Goal: Task Accomplishment & Management: Manage account settings

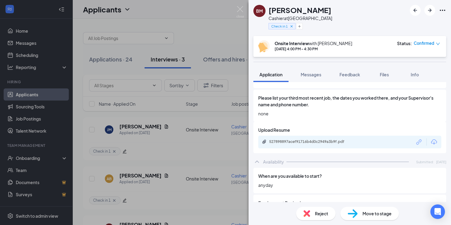
scroll to position [489, 0]
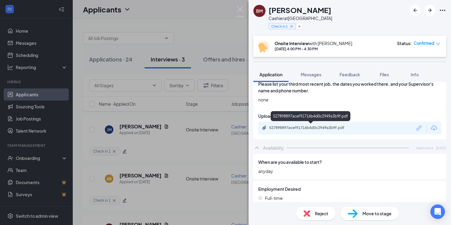
click at [330, 129] on div "527898897acef91716b4d0c2949a3b9f.pdf" at bounding box center [311, 128] width 85 height 5
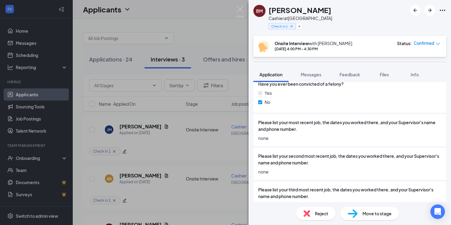
scroll to position [383, 0]
click at [316, 149] on div "Please list your second most recent job, the dates you worked there, and your S…" at bounding box center [349, 164] width 193 height 32
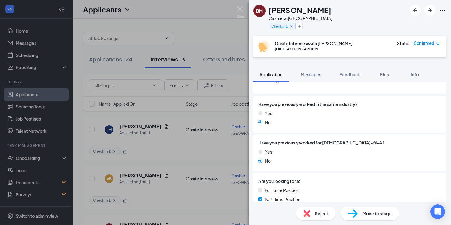
scroll to position [69, 0]
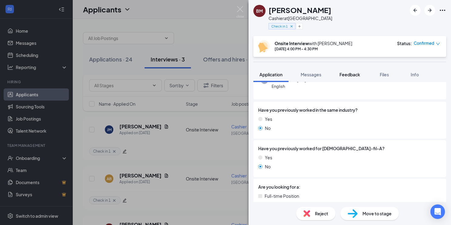
click at [350, 74] on span "Feedback" at bounding box center [350, 74] width 21 height 5
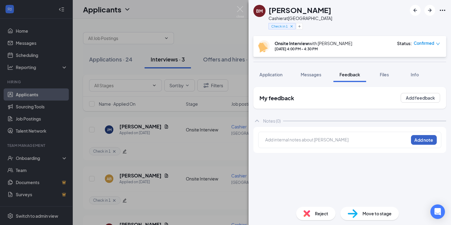
click at [431, 141] on button "Add note" at bounding box center [424, 140] width 26 height 10
click at [423, 101] on button "Add feedback" at bounding box center [420, 98] width 39 height 10
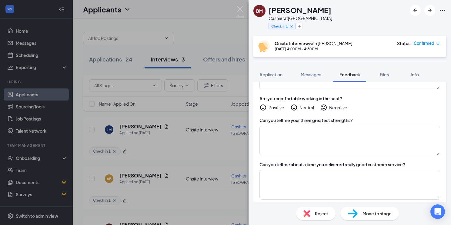
scroll to position [217, 0]
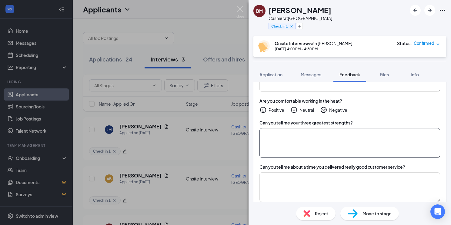
click at [382, 144] on textarea at bounding box center [350, 143] width 181 height 30
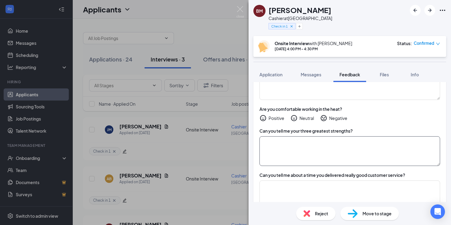
scroll to position [208, 0]
click at [262, 115] on icon "HappyFace" at bounding box center [263, 118] width 7 height 7
click at [265, 138] on textarea at bounding box center [350, 152] width 181 height 30
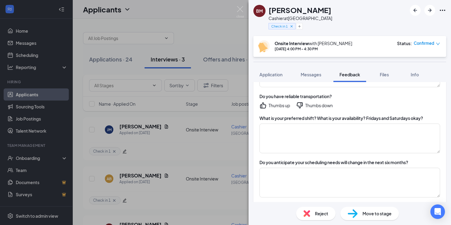
scroll to position [377, 0]
type textarea "Talking and making friends, being outgoing, approachable, and creative"
click at [263, 101] on icon "ThumbsUp" at bounding box center [263, 104] width 7 height 7
click at [273, 123] on textarea at bounding box center [350, 138] width 181 height 30
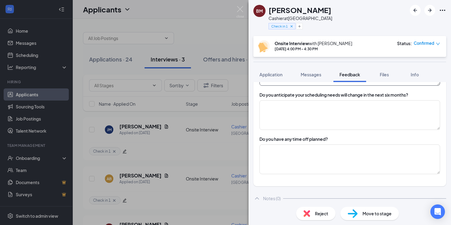
scroll to position [444, 0]
type textarea "[DATE]-[DATE] 4-11pm, Saturdays open until 6pm."
click at [297, 108] on textarea at bounding box center [350, 115] width 181 height 30
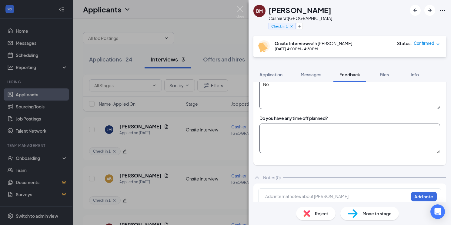
type textarea "No"
click at [326, 124] on textarea at bounding box center [350, 139] width 181 height 30
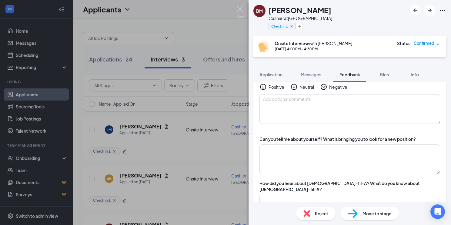
scroll to position [40, 0]
type textarea "May go somewhere for [DATE] but not sure yet."
click at [361, 159] on textarea at bounding box center [350, 159] width 181 height 30
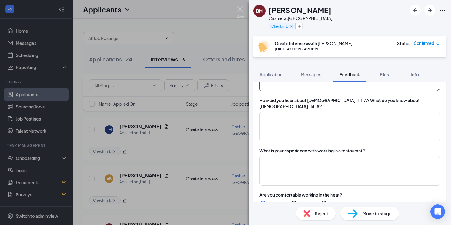
scroll to position [122, 0]
type textarea "Looking for her first job so she can save up for a car"
click at [307, 112] on textarea at bounding box center [350, 127] width 181 height 30
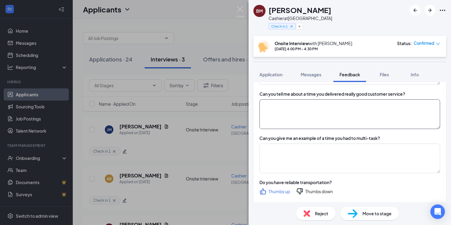
scroll to position [291, 0]
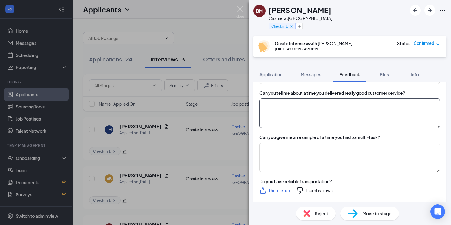
type textarea "Frequently eats here."
click at [351, 112] on textarea at bounding box center [350, 114] width 181 height 30
type textarea "N/A"
click at [340, 143] on textarea at bounding box center [350, 158] width 181 height 30
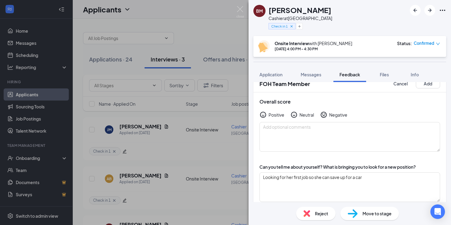
scroll to position [0, 0]
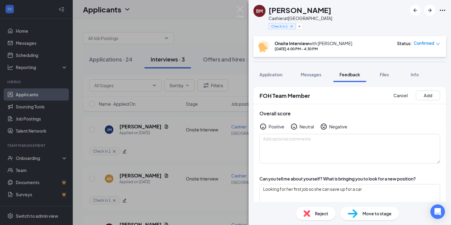
type textarea "N/A"
click at [293, 126] on icon "NeutralFace" at bounding box center [293, 126] width 7 height 7
click at [430, 99] on button "Add" at bounding box center [428, 96] width 24 height 10
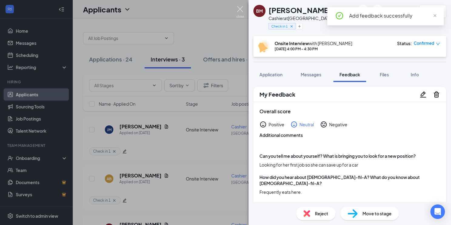
click at [242, 10] on img at bounding box center [240, 12] width 8 height 12
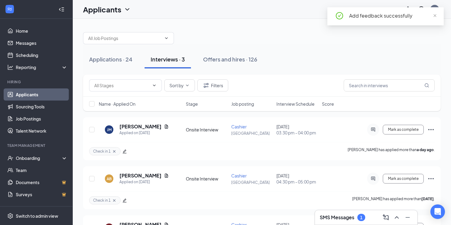
click at [354, 221] on div "SMS Messages 1" at bounding box center [366, 218] width 93 height 10
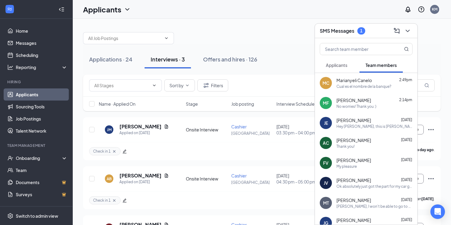
click at [342, 68] on button "Applicants" at bounding box center [337, 65] width 34 height 15
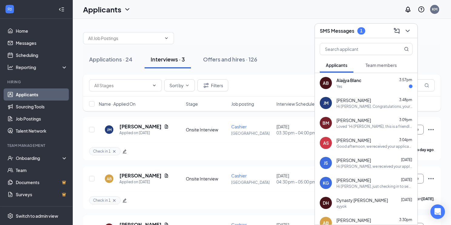
click at [360, 82] on span "Alaijya Blanc" at bounding box center [349, 80] width 25 height 6
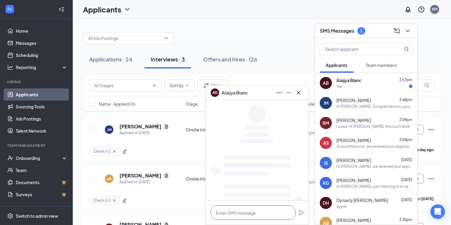
click at [236, 212] on textarea at bounding box center [253, 213] width 85 height 15
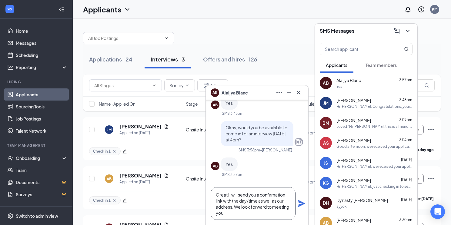
type textarea "Great! I will send you a confirmation link with the day/time as well as our add…"
click at [300, 207] on icon "Plane" at bounding box center [301, 203] width 7 height 7
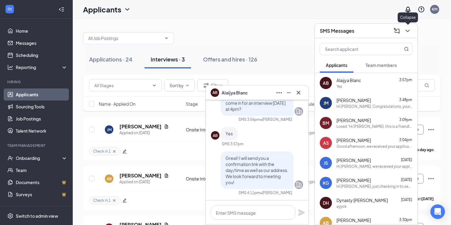
click at [409, 29] on icon "ChevronDown" at bounding box center [407, 30] width 7 height 7
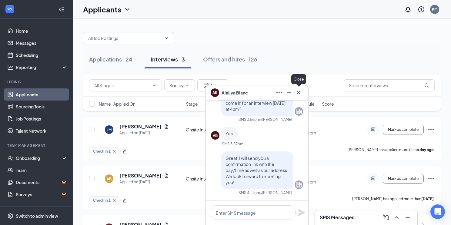
click at [300, 92] on icon "Cross" at bounding box center [298, 92] width 7 height 7
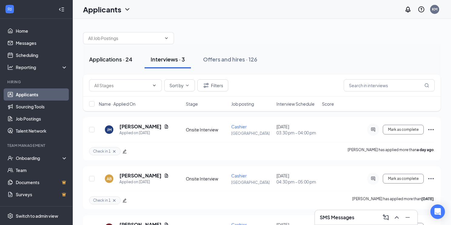
click at [121, 62] on div "Applications · 24" at bounding box center [110, 59] width 43 height 8
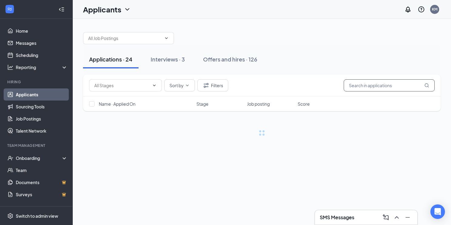
click at [357, 87] on input "text" at bounding box center [389, 85] width 91 height 12
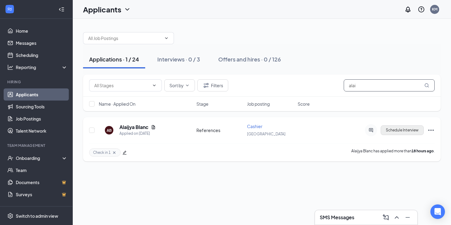
type input "alai"
click at [391, 129] on button "Schedule Interview" at bounding box center [402, 131] width 43 height 10
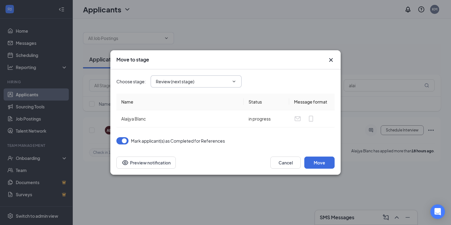
click at [222, 77] on span "Review (next stage)" at bounding box center [196, 81] width 91 height 12
click at [232, 80] on icon "ChevronDown" at bounding box center [234, 81] width 5 height 5
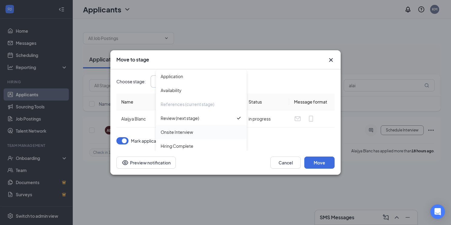
click at [208, 129] on div "Onsite Interview" at bounding box center [201, 132] width 81 height 7
type input "Onsite Interview"
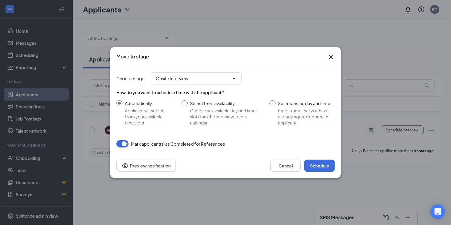
click at [272, 105] on input "Set a specific day and time Enter a time that you have already agreed upon with…" at bounding box center [302, 112] width 65 height 25
radio input "true"
radio input "false"
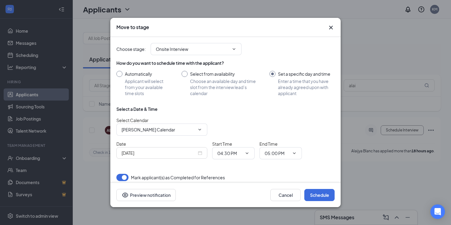
click at [202, 153] on div "[DATE]" at bounding box center [162, 153] width 81 height 7
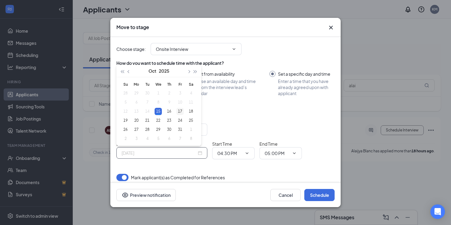
click at [179, 111] on div "17" at bounding box center [179, 111] width 7 height 7
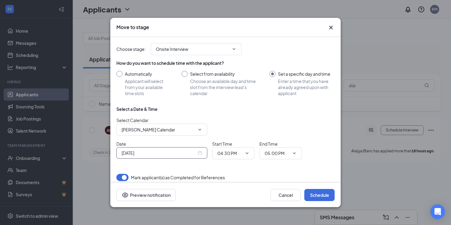
click at [201, 153] on div "[DATE]" at bounding box center [162, 153] width 81 height 7
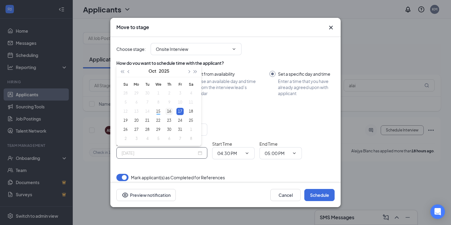
type input "[DATE]"
click at [169, 112] on div "16" at bounding box center [169, 111] width 7 height 7
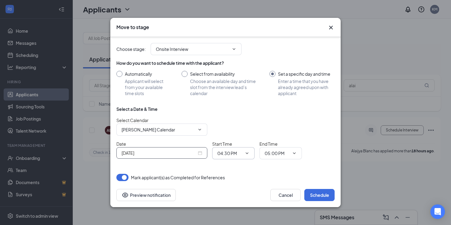
scroll to position [4, 0]
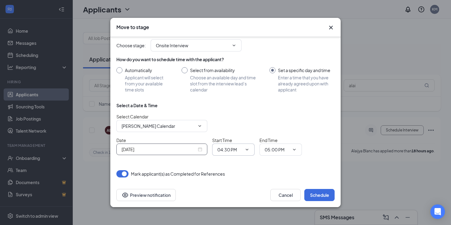
click at [232, 148] on input "04:30 PM" at bounding box center [229, 149] width 25 height 7
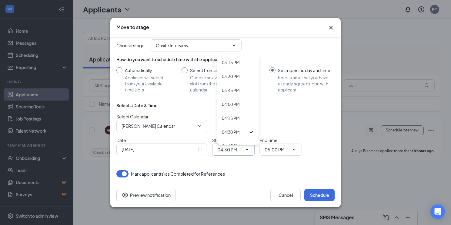
scroll to position [849, 0]
click at [240, 104] on div "04:00 PM" at bounding box center [238, 105] width 33 height 7
type input "04:00 PM"
click at [279, 151] on input "05:00 PM" at bounding box center [277, 149] width 25 height 7
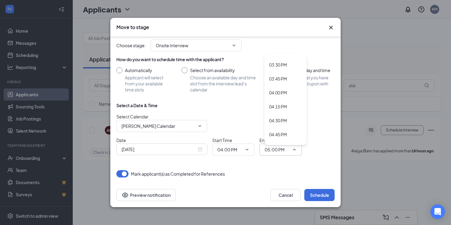
scroll to position [863, 0]
click at [282, 114] on div "04:30 PM" at bounding box center [285, 119] width 42 height 14
type input "04:30 PM"
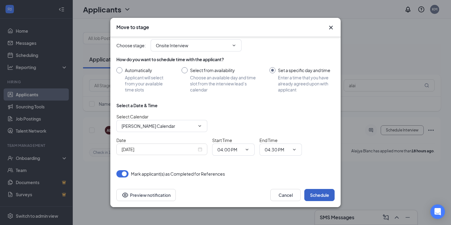
click at [324, 197] on button "Schedule" at bounding box center [319, 195] width 30 height 12
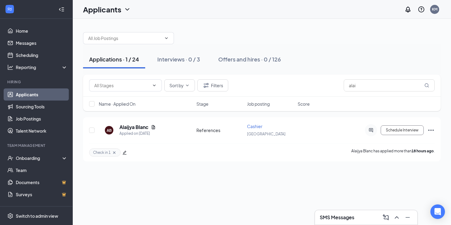
click at [348, 219] on h3 "SMS Messages" at bounding box center [337, 217] width 35 height 7
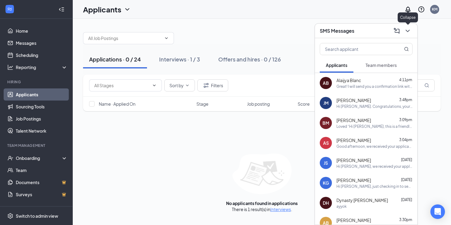
click at [408, 32] on icon "ChevronDown" at bounding box center [408, 31] width 4 height 2
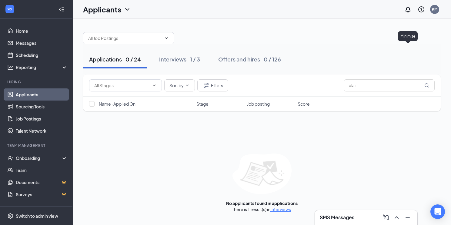
click at [392, 213] on button at bounding box center [397, 218] width 10 height 10
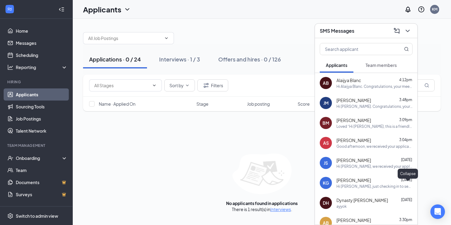
click at [407, 33] on icon "ChevronDown" at bounding box center [407, 30] width 7 height 7
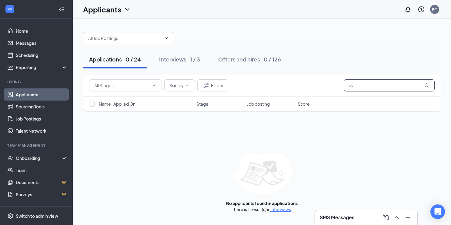
drag, startPoint x: 360, startPoint y: 85, endPoint x: 336, endPoint y: 80, distance: 23.9
click at [336, 80] on div "Sort by Filters alai" at bounding box center [262, 85] width 346 height 12
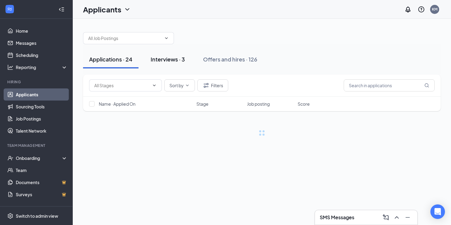
click at [181, 59] on div "Interviews · 3" at bounding box center [168, 59] width 34 height 8
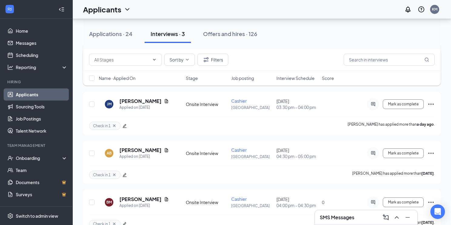
scroll to position [75, 0]
click at [130, 149] on h5 "[PERSON_NAME]" at bounding box center [140, 149] width 42 height 7
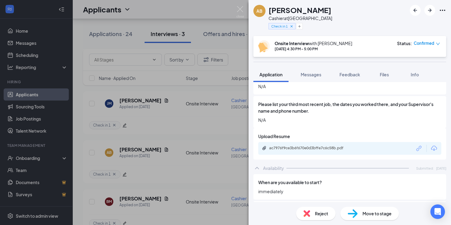
scroll to position [478, 0]
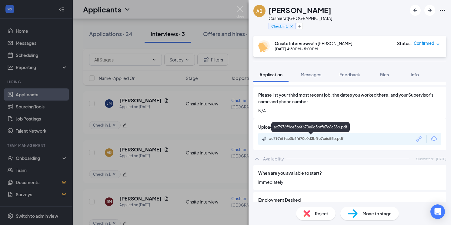
click at [336, 138] on div "ac7976f9ce3b6f670e0d3bffe7c6c58b.pdf" at bounding box center [311, 138] width 85 height 5
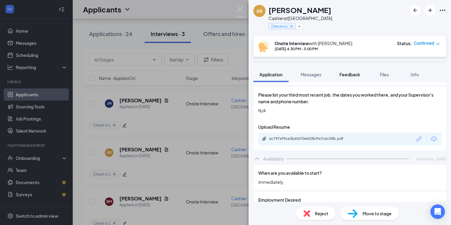
click at [348, 75] on span "Feedback" at bounding box center [350, 74] width 21 height 5
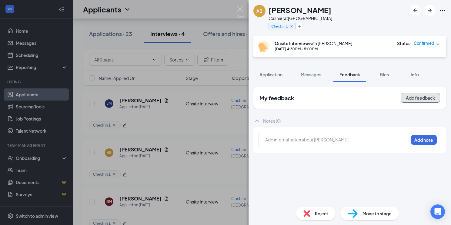
click at [411, 98] on button "Add feedback" at bounding box center [420, 98] width 39 height 10
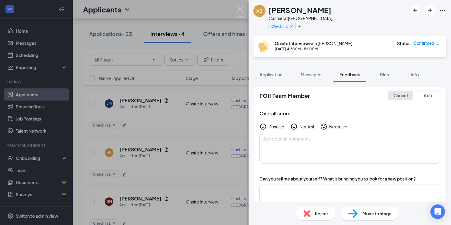
click at [411, 98] on button "Cancel" at bounding box center [400, 96] width 25 height 10
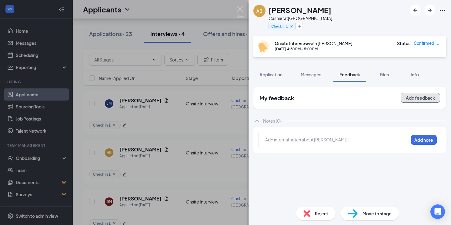
click at [417, 97] on button "Add feedback" at bounding box center [420, 98] width 39 height 10
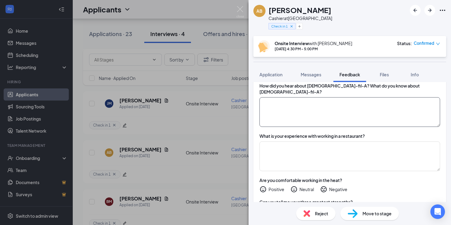
scroll to position [136, 0]
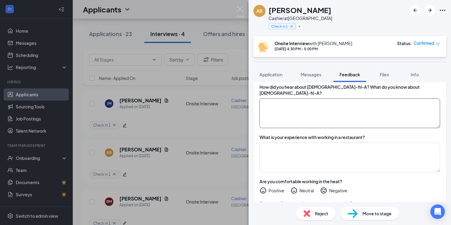
click at [284, 101] on textarea at bounding box center [350, 114] width 181 height 30
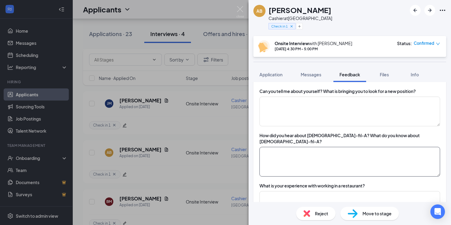
scroll to position [91, 0]
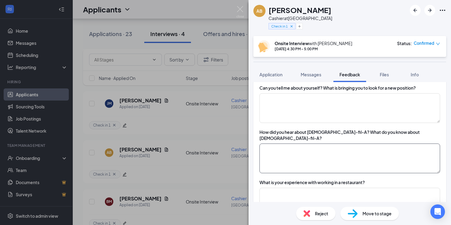
click at [284, 148] on textarea at bounding box center [350, 159] width 181 height 30
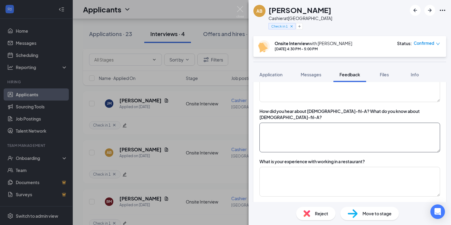
scroll to position [112, 0]
type textarea "W"
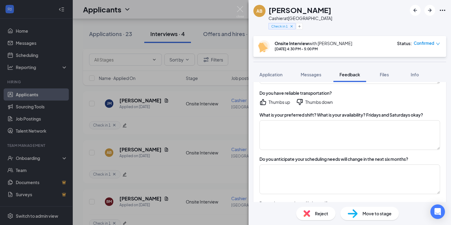
scroll to position [378, 0]
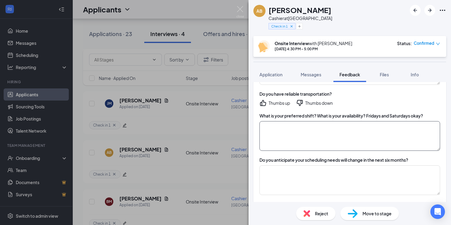
type textarea "Eats here frequently"
click at [300, 122] on textarea at bounding box center [350, 136] width 181 height 30
type textarea "M"
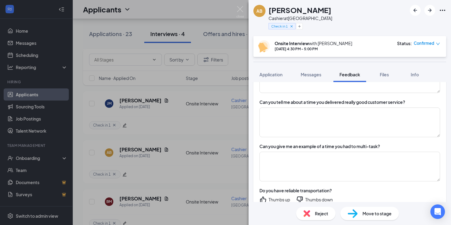
scroll to position [281, 0]
type textarea "Every day except for Wednesdays, would be available to stay until 11pm, availab…"
click at [263, 196] on icon "ThumbsUp" at bounding box center [263, 199] width 7 height 7
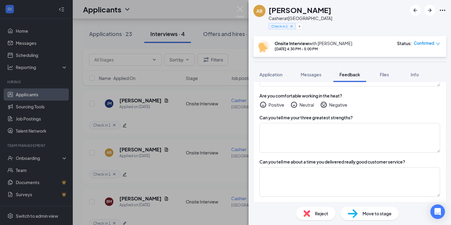
scroll to position [223, 0]
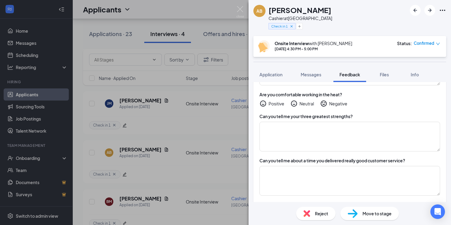
click at [263, 100] on icon "HappyFace" at bounding box center [263, 103] width 7 height 7
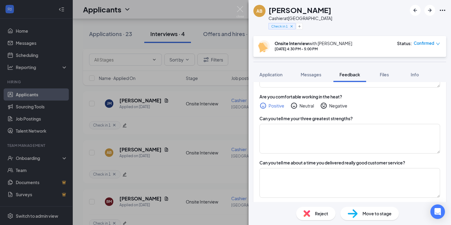
scroll to position [223, 0]
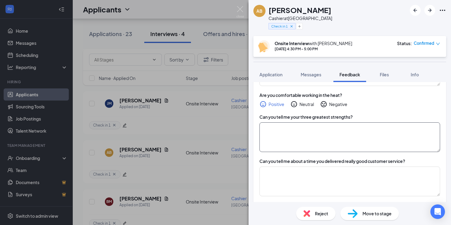
click at [293, 122] on textarea at bounding box center [350, 137] width 181 height 30
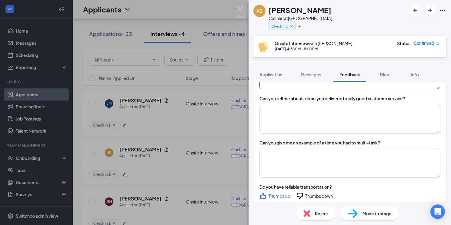
scroll to position [286, 0]
type textarea "Respectful, hard working, and a good communicator"
click at [311, 103] on textarea at bounding box center [350, 118] width 181 height 30
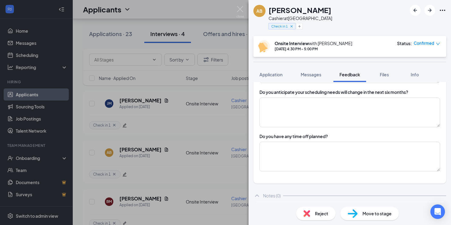
scroll to position [448, 0]
type textarea "N/A"
click at [271, 99] on textarea at bounding box center [350, 111] width 181 height 30
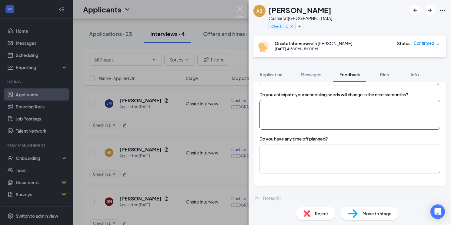
scroll to position [445, 0]
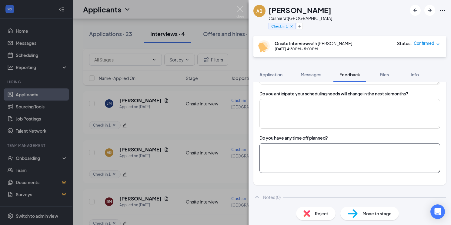
click at [273, 149] on textarea at bounding box center [350, 158] width 181 height 30
click at [275, 104] on textarea at bounding box center [350, 114] width 181 height 30
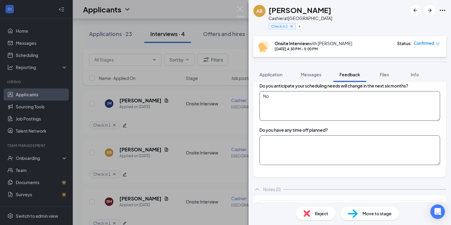
scroll to position [464, 0]
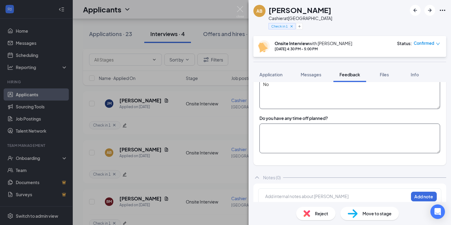
type textarea "No"
click at [312, 140] on textarea at bounding box center [350, 139] width 181 height 30
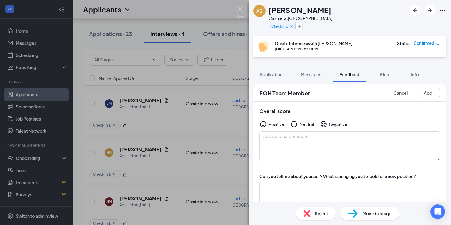
scroll to position [0, 0]
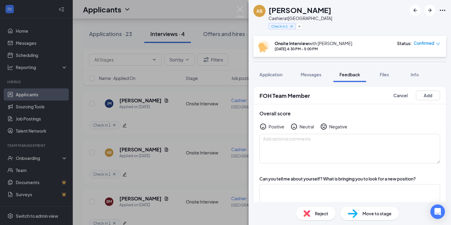
type textarea "The week of [DATE] the Sarasota county fair"
click at [263, 127] on icon "HappyFace" at bounding box center [263, 126] width 7 height 7
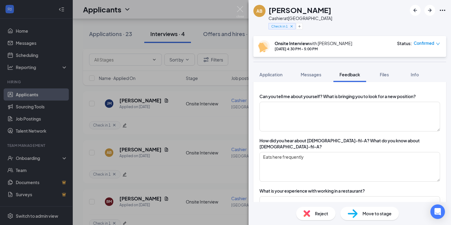
scroll to position [83, 0]
click at [277, 111] on textarea at bounding box center [350, 116] width 181 height 30
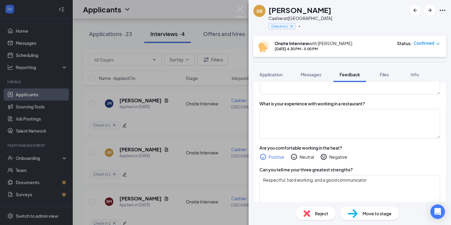
scroll to position [169, 0]
type textarea "Looking for her first job. Will be turning [DATE] 16th."
click at [291, 128] on textarea at bounding box center [350, 125] width 181 height 30
type textarea "M"
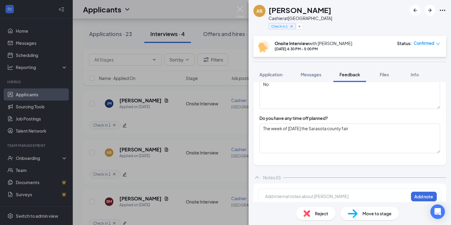
scroll to position [0, 0]
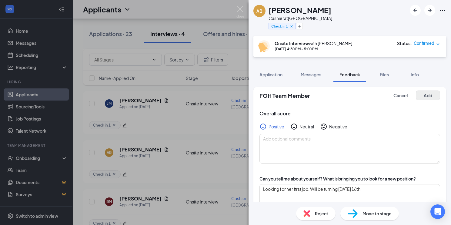
type textarea "No prior experience"
click at [429, 97] on button "Add" at bounding box center [428, 96] width 24 height 10
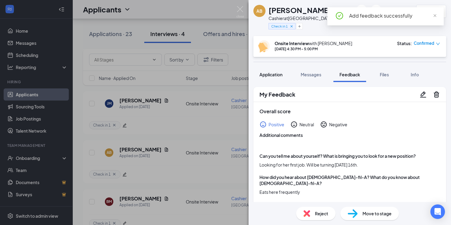
click at [277, 77] on div "Application" at bounding box center [271, 75] width 23 height 6
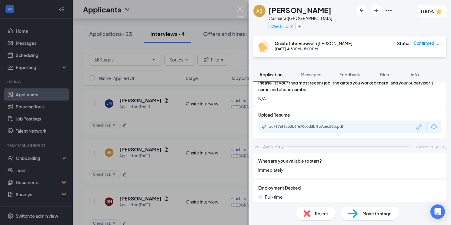
scroll to position [488, 0]
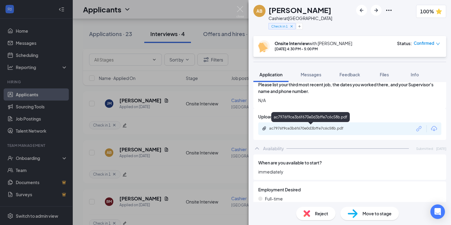
click at [318, 128] on div "ac7976f9ce3b6f670e0d3bffe7c6c58b.pdf" at bounding box center [311, 128] width 85 height 5
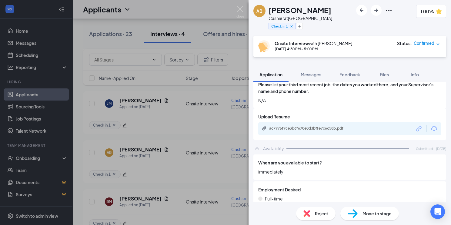
click at [369, 215] on span "Move to stage" at bounding box center [377, 213] width 29 height 7
type input "Hiring Complete (final stage)"
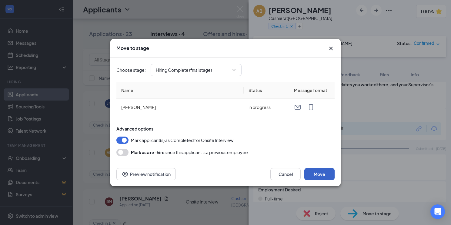
click at [321, 173] on button "Move" at bounding box center [319, 174] width 30 height 12
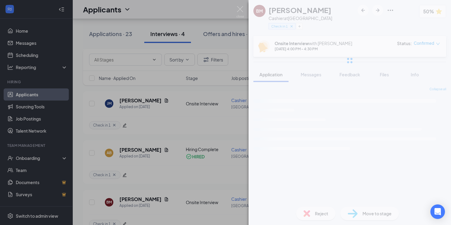
click at [240, 12] on img at bounding box center [240, 12] width 8 height 12
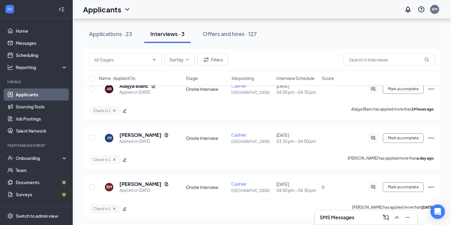
scroll to position [40, 0]
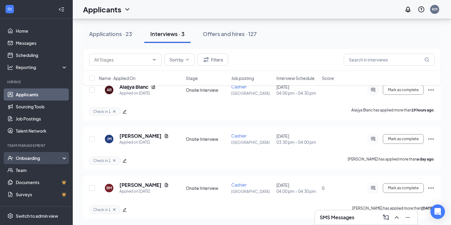
click at [37, 157] on div "Onboarding" at bounding box center [39, 158] width 47 height 6
click at [40, 170] on link "Overview" at bounding box center [42, 170] width 52 height 12
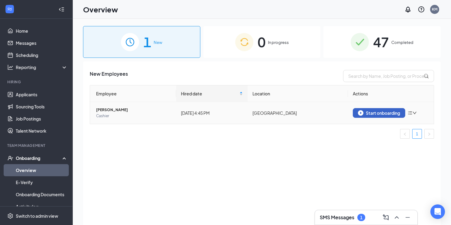
click at [382, 112] on div "Start onboarding" at bounding box center [379, 112] width 42 height 5
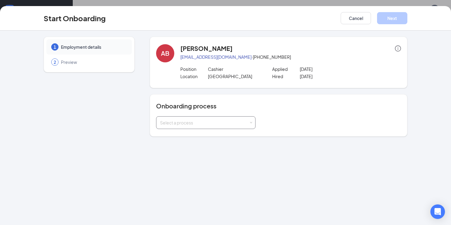
click at [214, 126] on div "Select a process" at bounding box center [206, 123] width 92 height 12
click at [217, 137] on li "General Onboarding" at bounding box center [205, 135] width 99 height 11
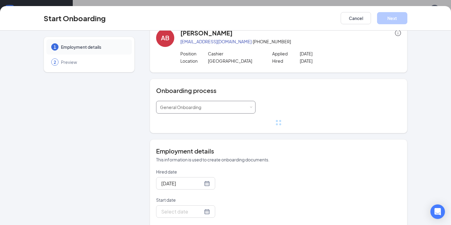
scroll to position [18, 0]
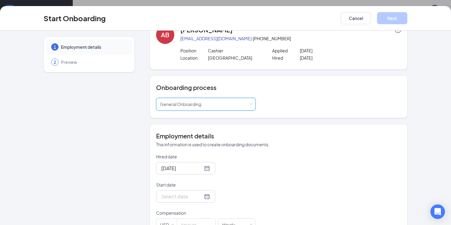
click at [210, 208] on form "Hired date [DATE] Start date Compensation USD [DEMOGRAPHIC_DATA] Employment typ…" at bounding box center [205, 207] width 99 height 106
click at [207, 196] on div at bounding box center [185, 197] width 49 height 8
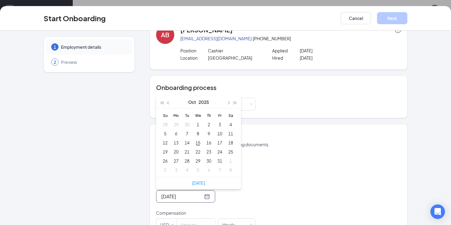
type input "[DATE]"
click at [200, 144] on div "15" at bounding box center [197, 142] width 7 height 7
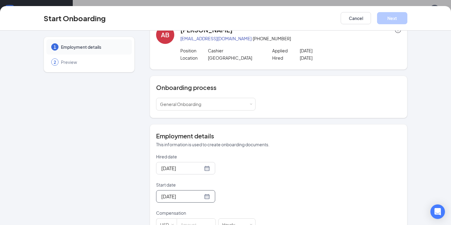
scroll to position [66, 0]
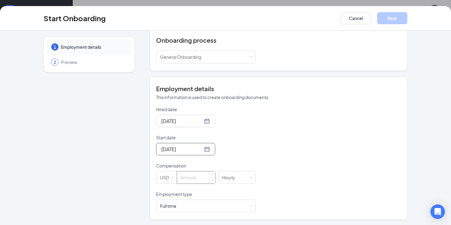
click at [197, 179] on input at bounding box center [196, 178] width 39 height 12
type input "14"
click at [243, 205] on div "Full time Works 30+ hours per week and is reasonably expected to work" at bounding box center [206, 206] width 92 height 12
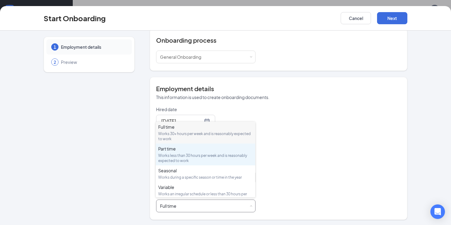
click at [224, 157] on div "Works less than 30 hours per week and is reasonably expected to work" at bounding box center [205, 158] width 95 height 10
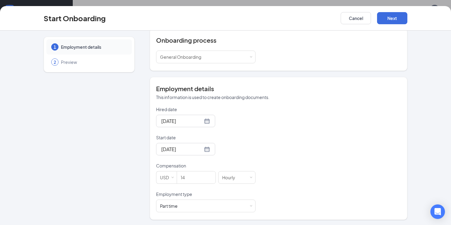
click at [327, 156] on div "Hired date [DATE] Start date [DATE] [DATE] Su Mo Tu We Th Fr Sa 28 29 30 1 2 3 …" at bounding box center [278, 159] width 245 height 106
click at [391, 16] on button "Next" at bounding box center [392, 18] width 30 height 12
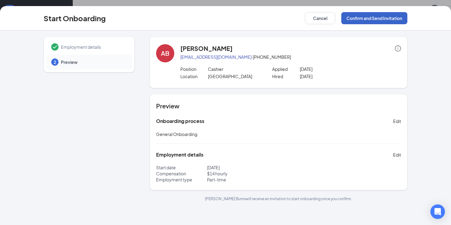
click at [378, 18] on button "Confirm and Send Invitation" at bounding box center [374, 18] width 66 height 12
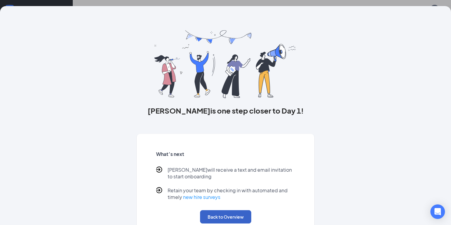
click at [238, 221] on button "Back to Overview" at bounding box center [225, 216] width 51 height 13
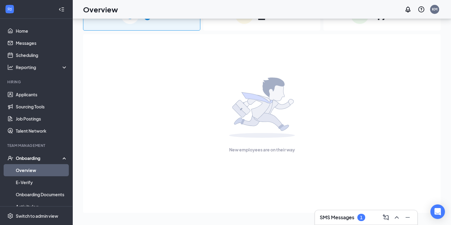
click at [142, 154] on div "New employees are on their way" at bounding box center [262, 115] width 344 height 162
click at [350, 215] on h3 "SMS Messages" at bounding box center [337, 217] width 35 height 7
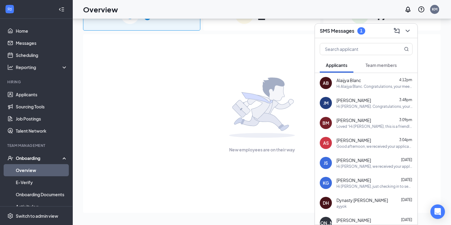
click at [371, 70] on button "Team members" at bounding box center [381, 65] width 43 height 15
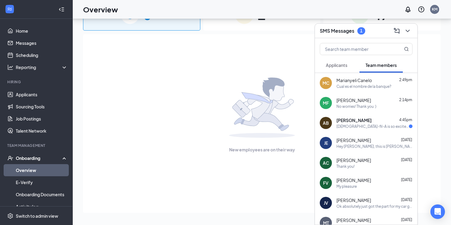
click at [382, 122] on div "[PERSON_NAME] 4:45pm" at bounding box center [375, 120] width 76 height 6
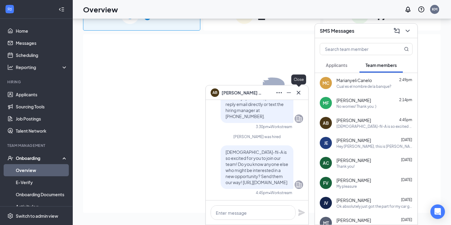
click at [299, 94] on icon "Cross" at bounding box center [298, 92] width 7 height 7
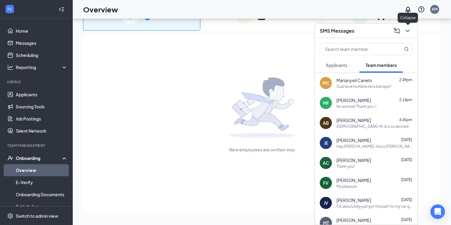
click at [408, 34] on icon "ChevronDown" at bounding box center [407, 30] width 7 height 7
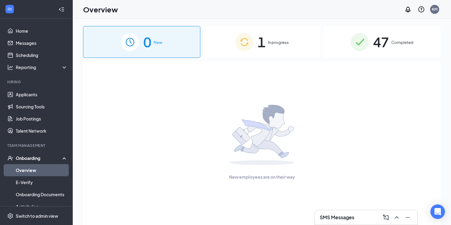
click at [338, 220] on h3 "SMS Messages" at bounding box center [337, 217] width 35 height 7
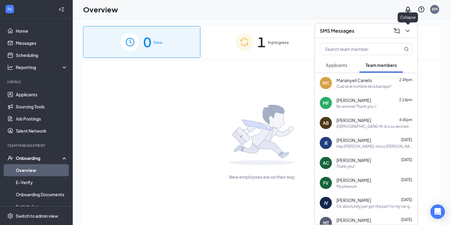
click at [408, 30] on icon "ChevronDown" at bounding box center [407, 30] width 7 height 7
